Goal: Task Accomplishment & Management: Use online tool/utility

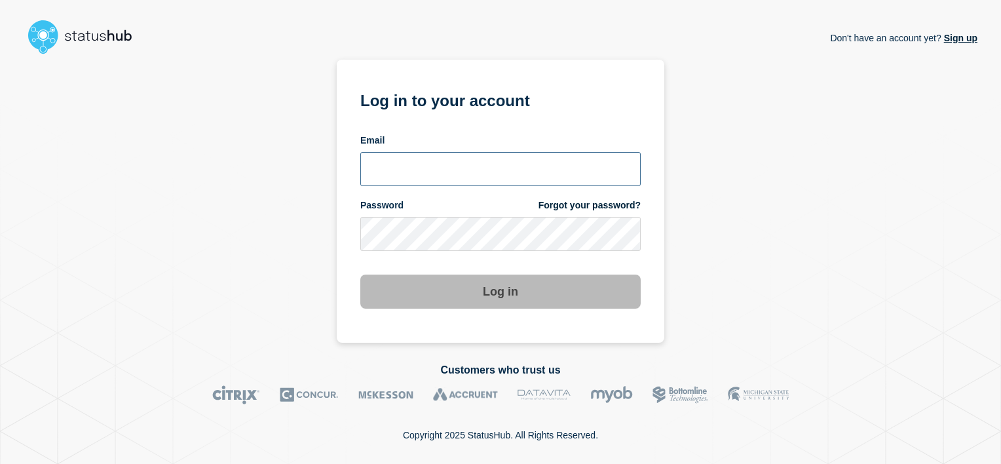
type input "tracey.taylor@surrey.ac.uk"
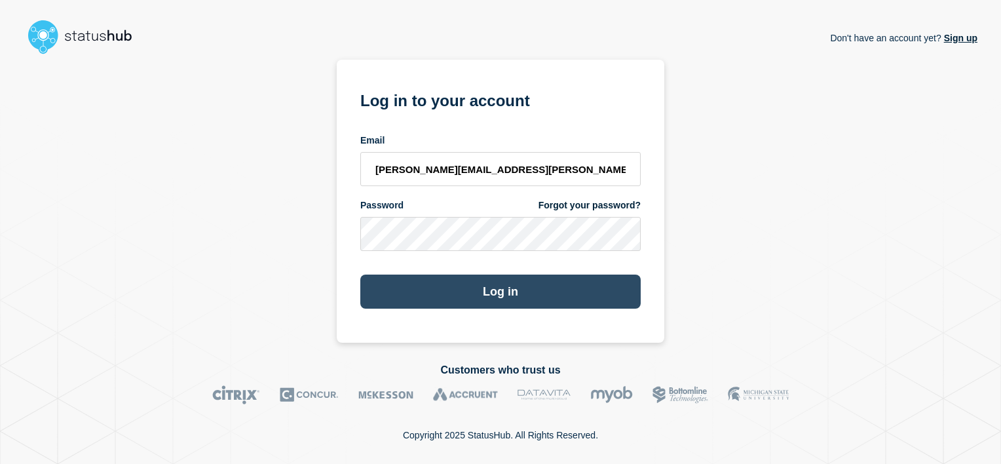
click at [508, 291] on button "Log in" at bounding box center [500, 291] width 280 height 34
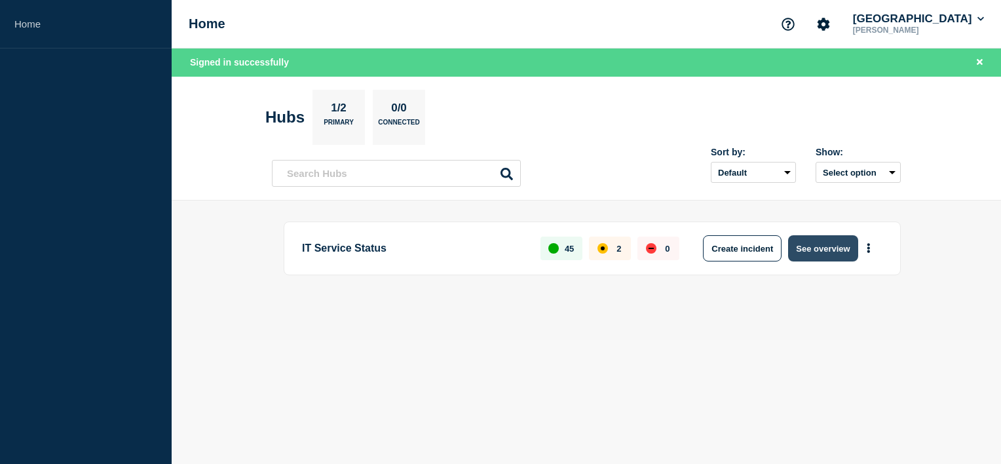
click at [816, 246] on button "See overview" at bounding box center [822, 248] width 69 height 26
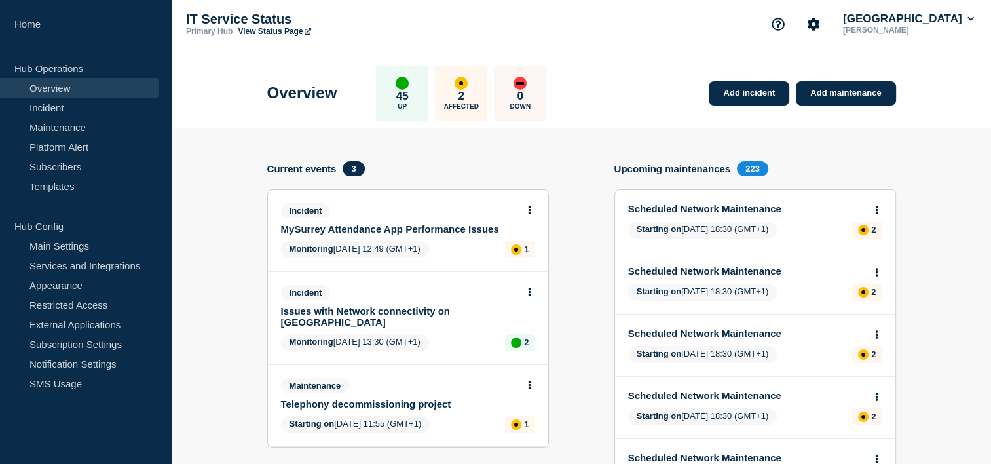
click at [366, 312] on link "Issues with Network connectivity on [GEOGRAPHIC_DATA]" at bounding box center [399, 316] width 236 height 22
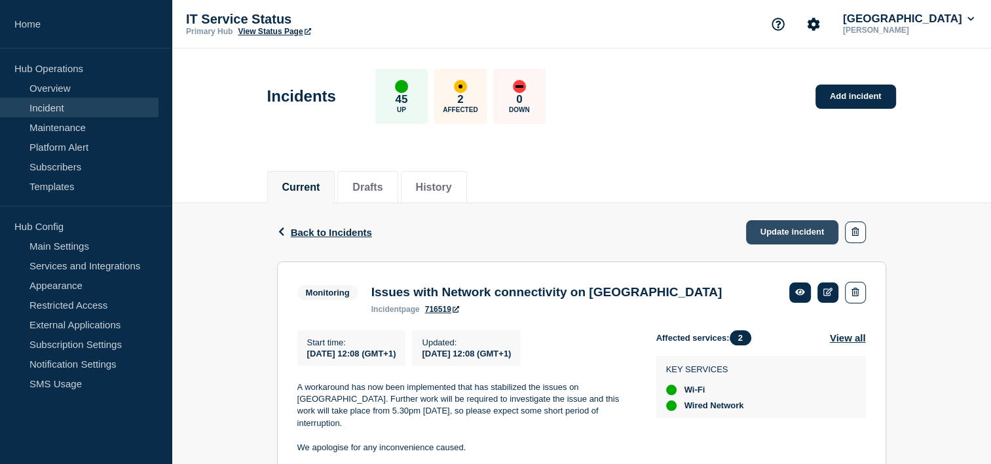
click at [794, 230] on link "Update incident" at bounding box center [792, 232] width 93 height 24
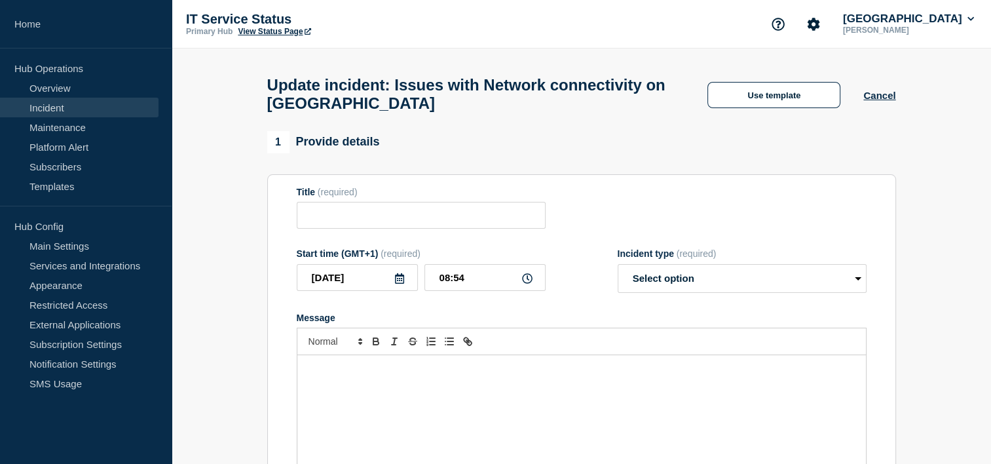
type input "Issues with Network connectivity on [GEOGRAPHIC_DATA]"
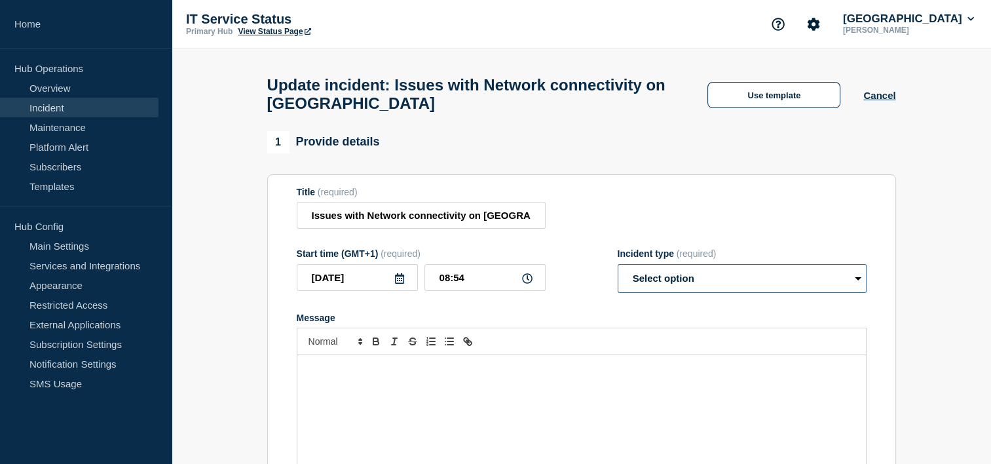
click at [858, 286] on select "Select option Investigating Identified Monitoring Resolved" at bounding box center [742, 278] width 249 height 29
select select "investigating"
click at [618, 272] on select "Select option Investigating Identified Monitoring Resolved" at bounding box center [742, 278] width 249 height 29
click at [785, 375] on p "Message" at bounding box center [581, 369] width 549 height 12
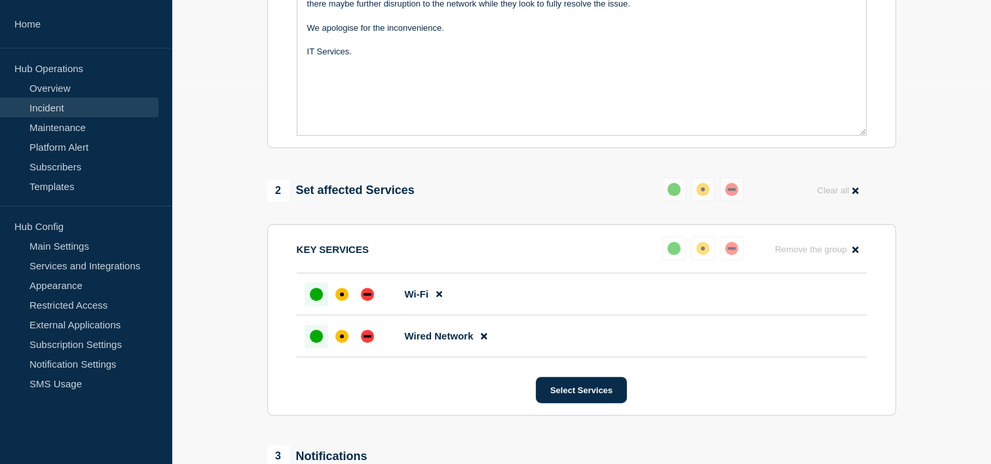
scroll to position [382, 0]
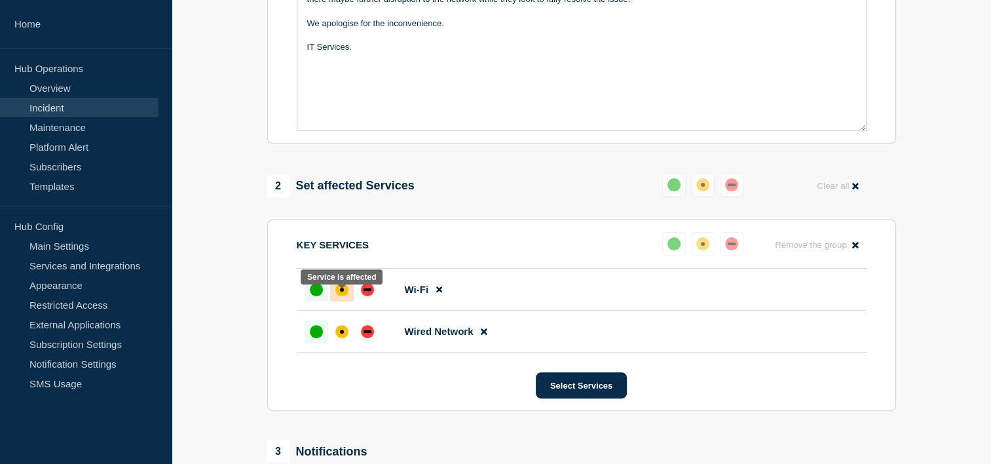
click at [342, 291] on div "affected" at bounding box center [342, 290] width 4 height 4
click at [341, 333] on div "affected" at bounding box center [342, 331] width 4 height 4
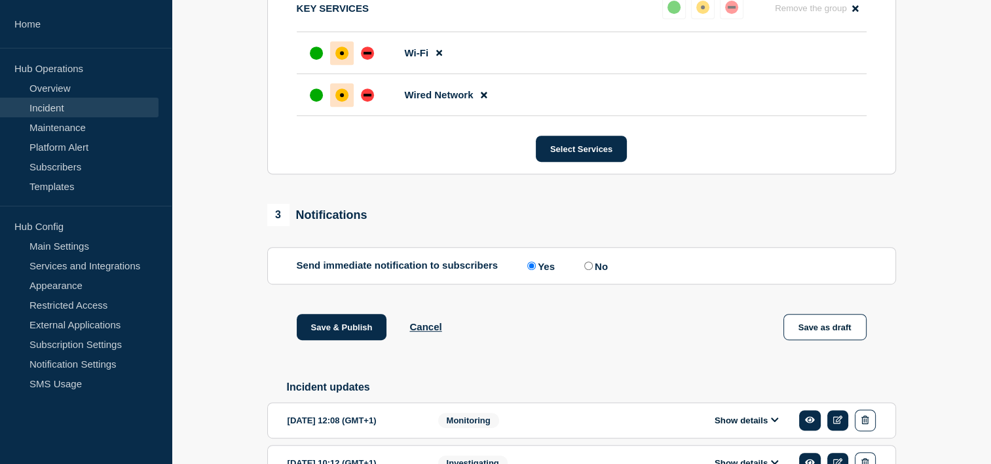
scroll to position [620, 0]
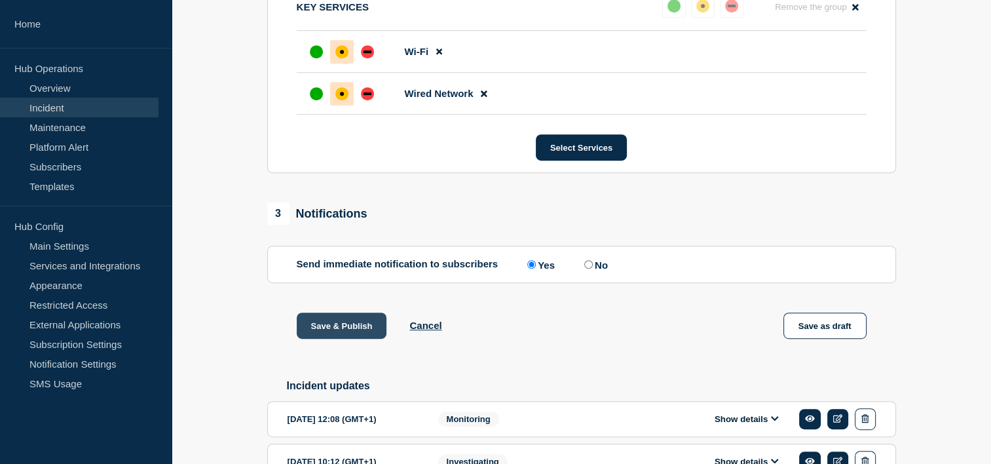
click at [332, 339] on button "Save & Publish" at bounding box center [342, 325] width 90 height 26
